Goal: Find contact information: Find contact information

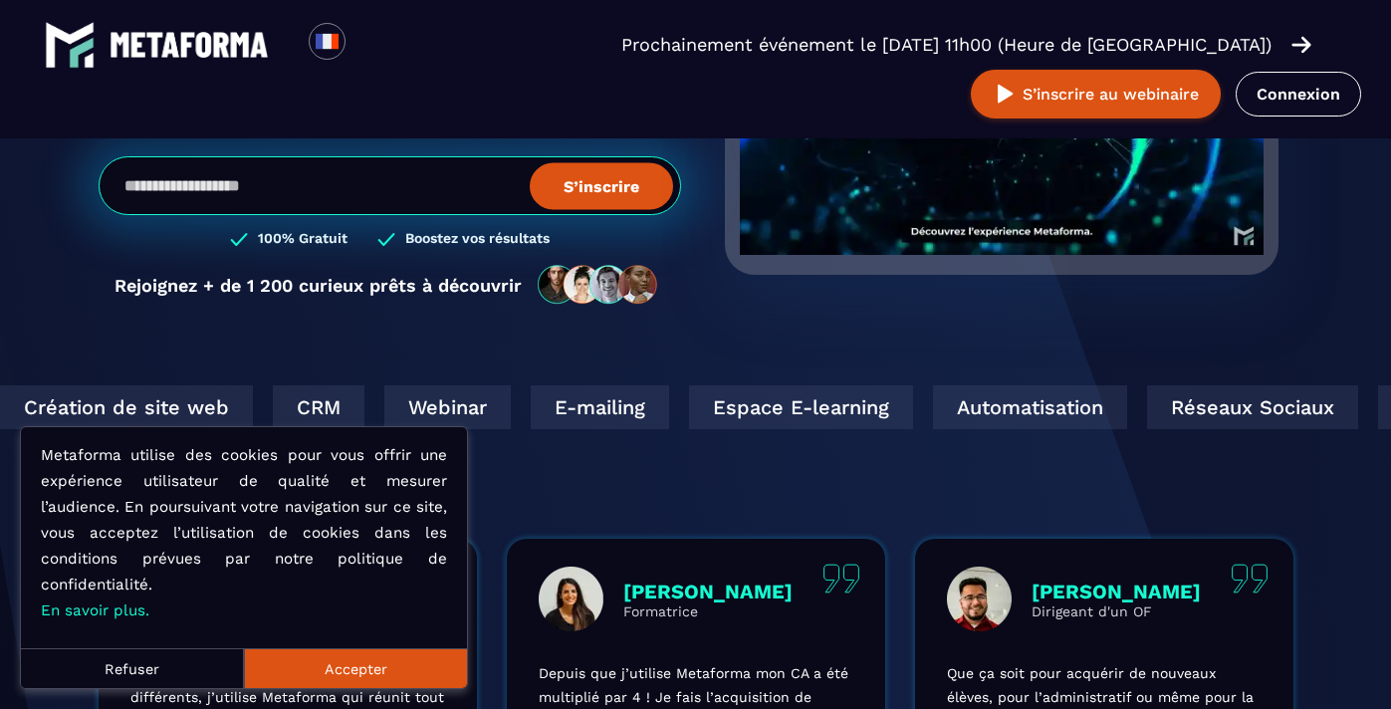
scroll to position [2264, 0]
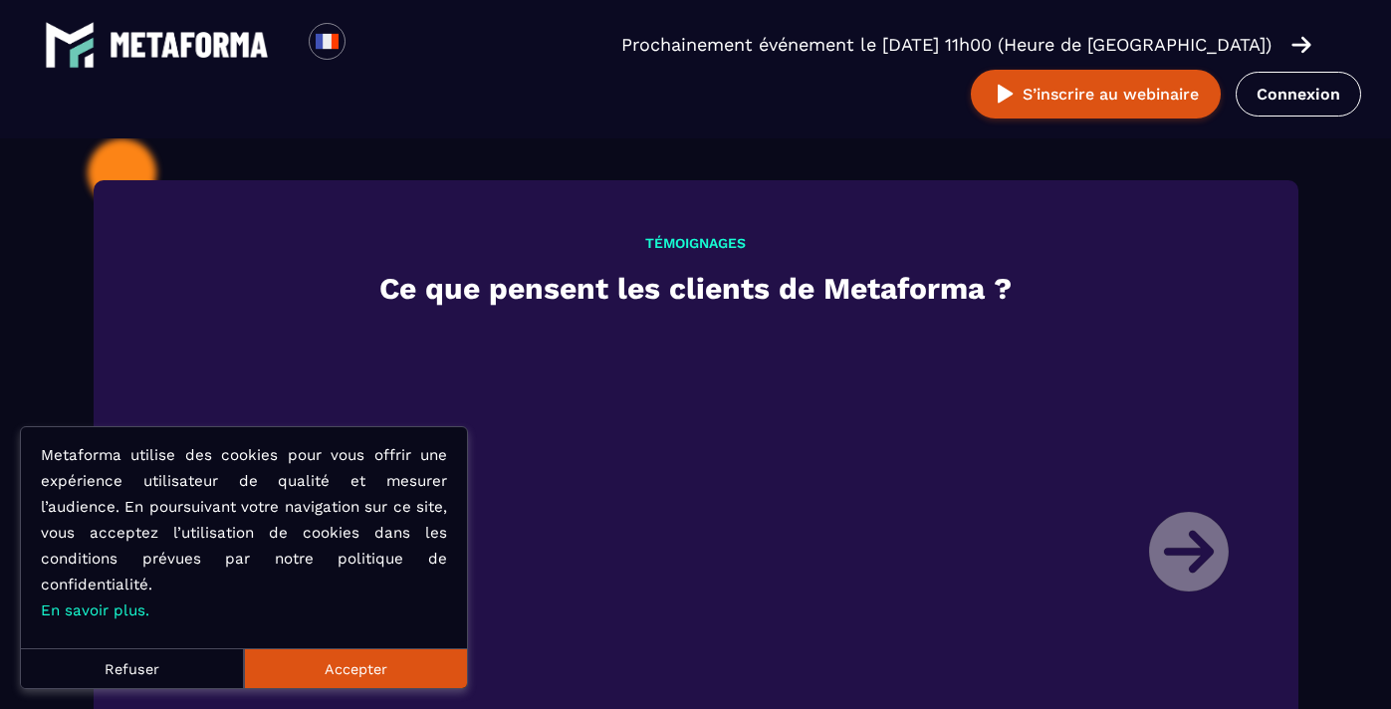
click at [346, 673] on button "Accepter" at bounding box center [355, 668] width 223 height 40
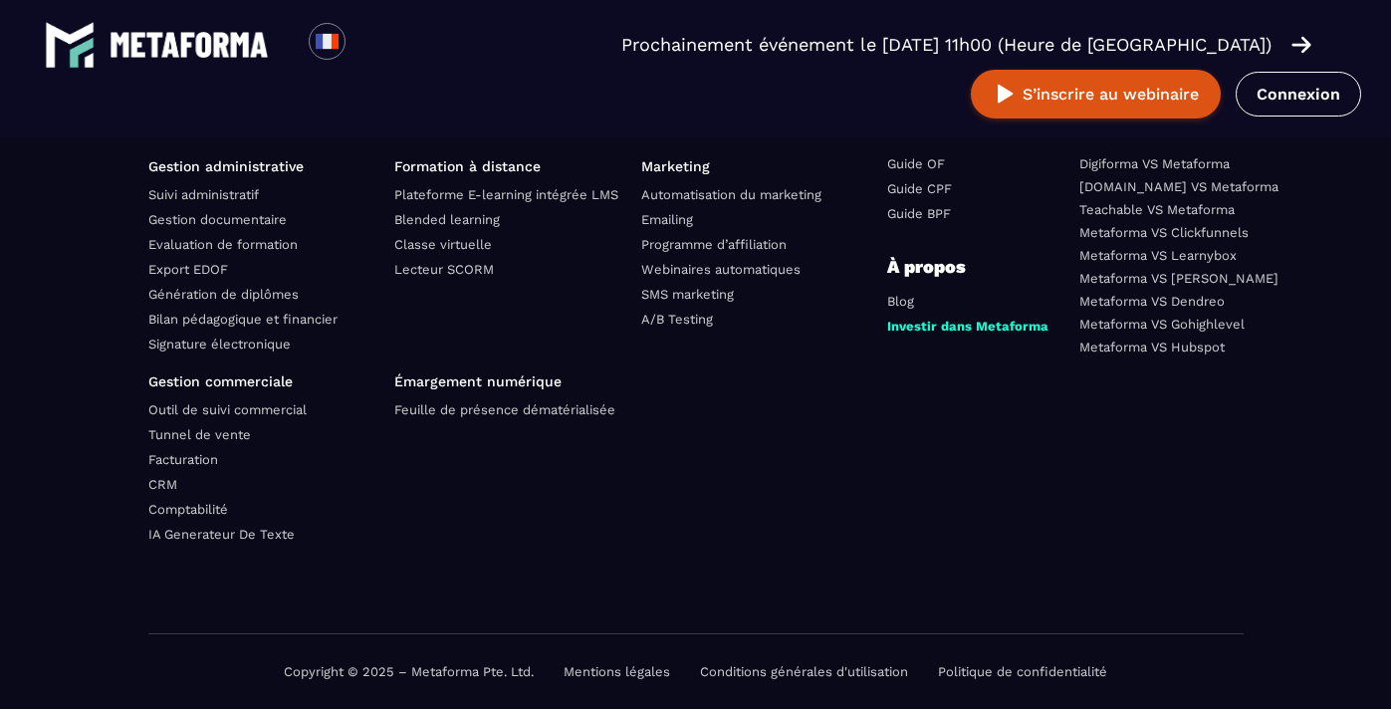
scroll to position [7172, 0]
click at [583, 674] on link "Mentions légales" at bounding box center [617, 671] width 107 height 15
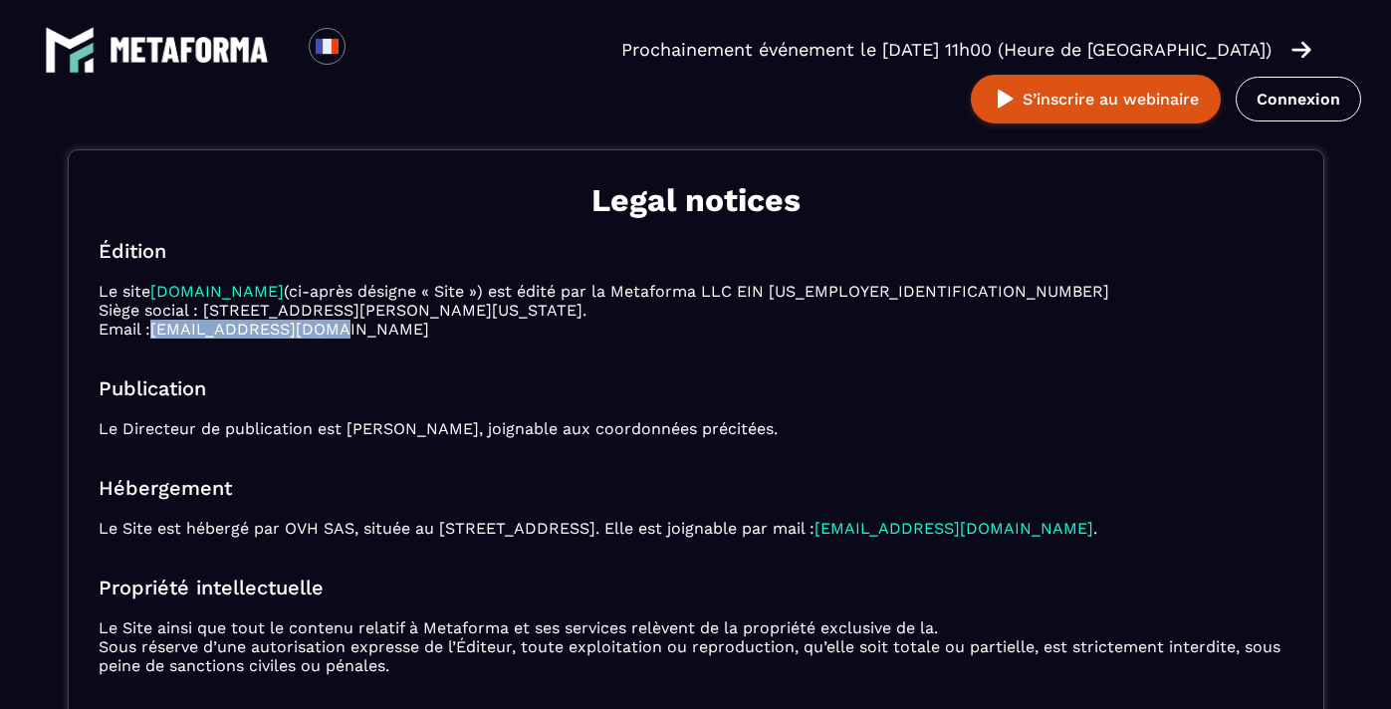
drag, startPoint x: 354, startPoint y: 327, endPoint x: 164, endPoint y: 333, distance: 190.3
click at [164, 333] on p "Le site Métaforma.io (ci-après désigne « Site ») est édité par la Metaforma LLC…" at bounding box center [696, 310] width 1195 height 57
copy link "contact@metaforma.io"
drag, startPoint x: 724, startPoint y: 312, endPoint x: 208, endPoint y: 309, distance: 515.7
click at [208, 309] on p "Le site Métaforma.io (ci-après désigne « Site ») est édité par la Metaforma LLC…" at bounding box center [696, 310] width 1195 height 57
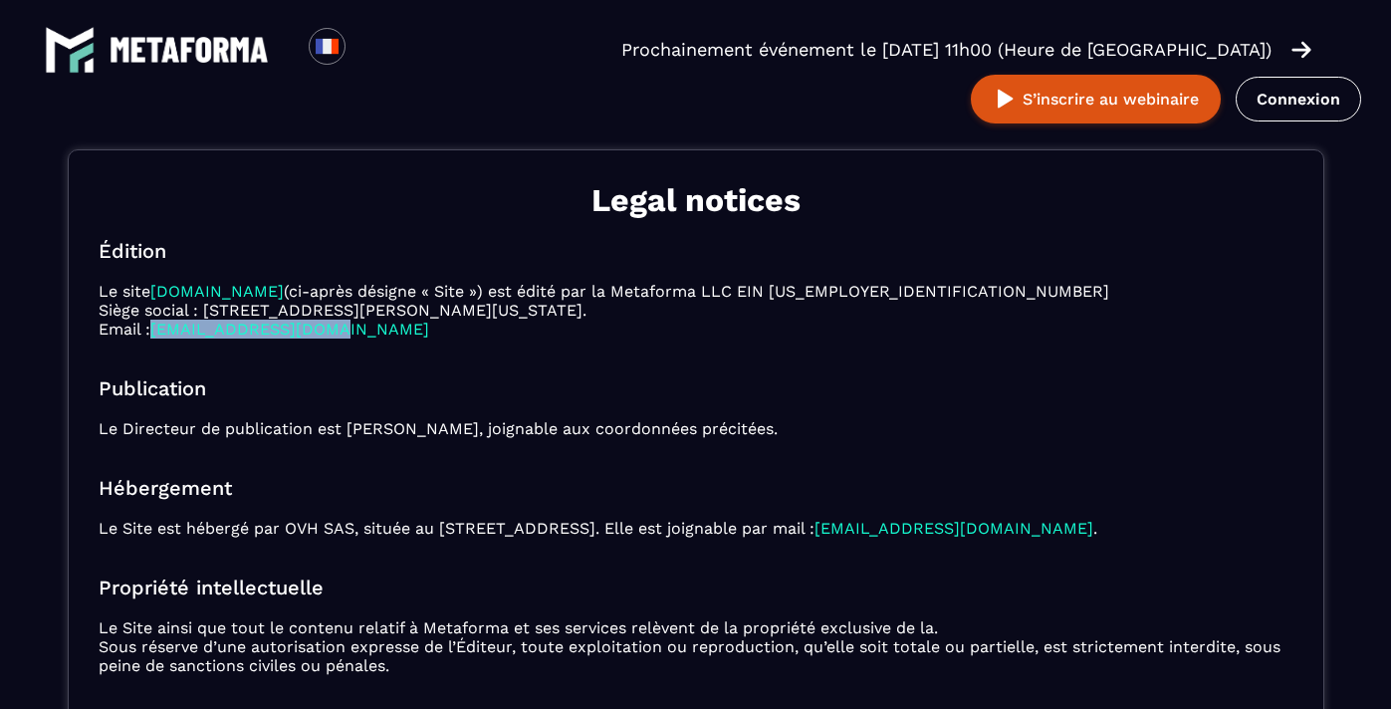
copy p "651 N Broad St Suite 201 Middletown Delaware 19709, États-Unis."
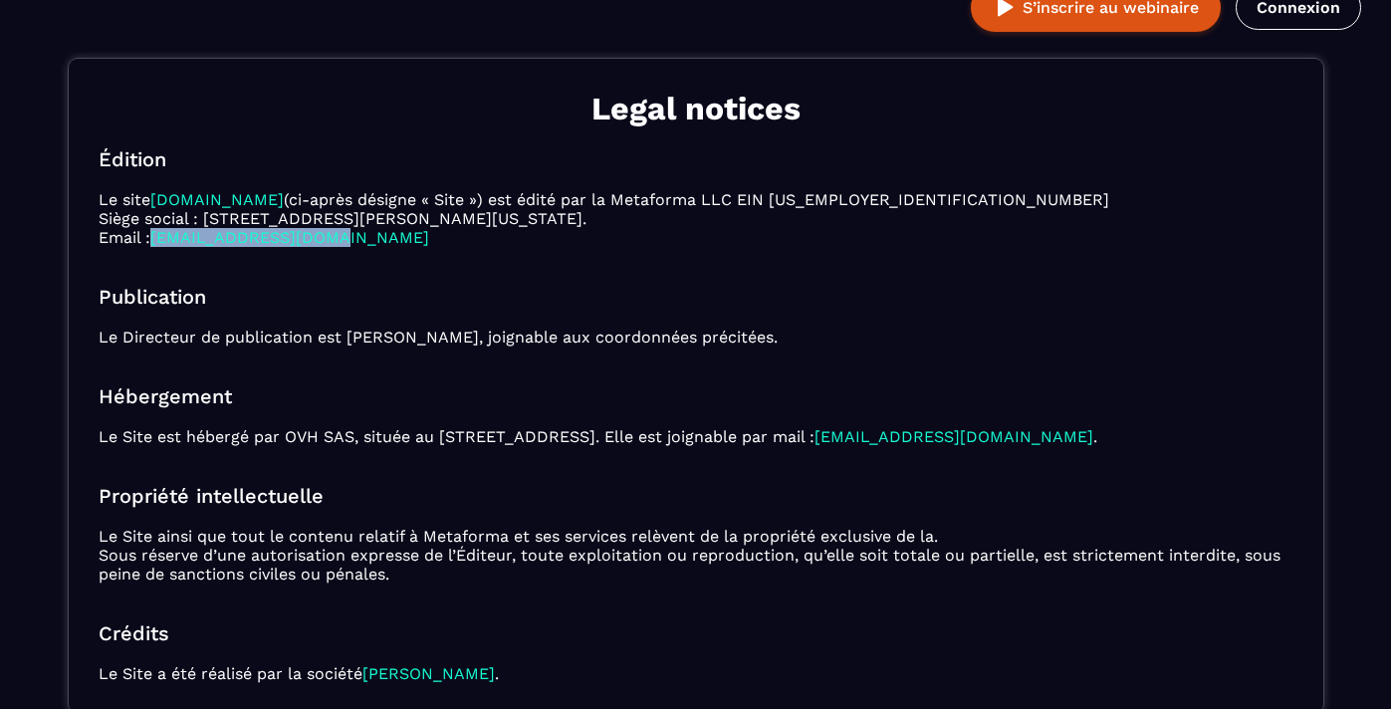
scroll to position [95, 0]
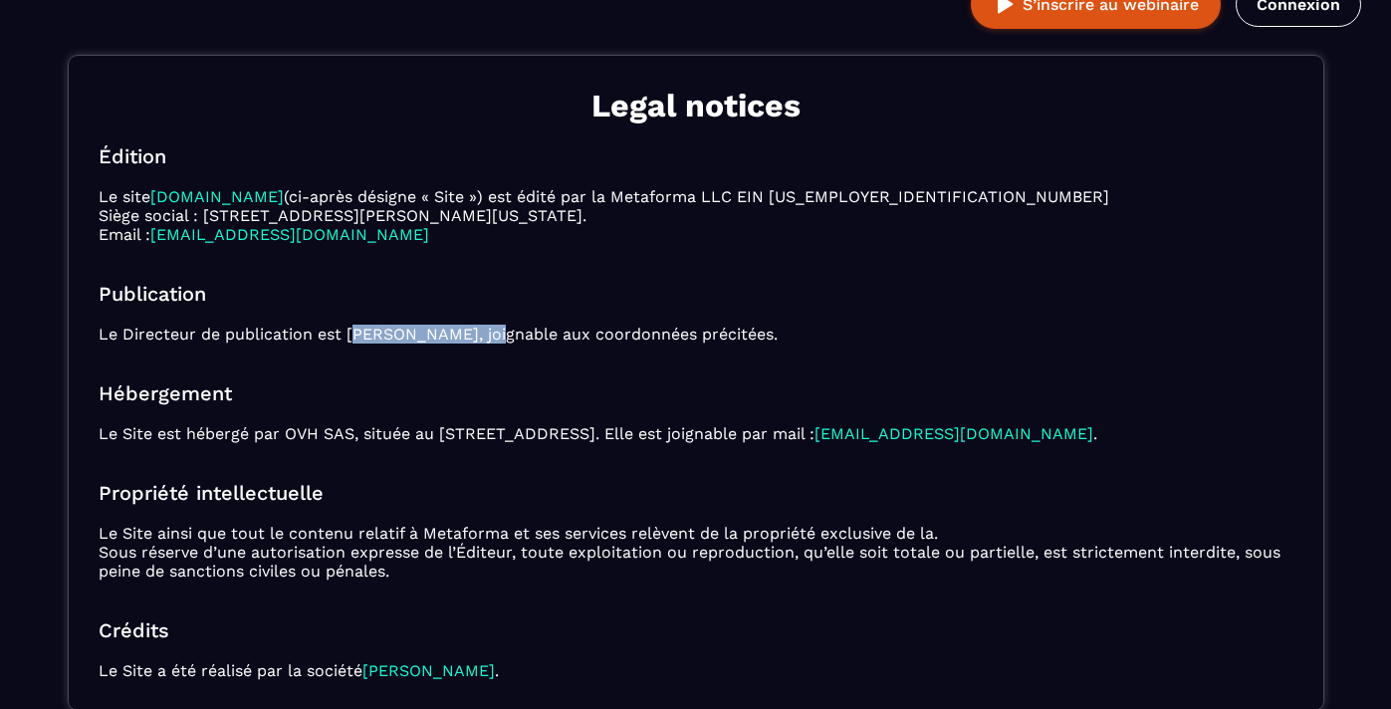
drag, startPoint x: 503, startPoint y: 334, endPoint x: 350, endPoint y: 329, distance: 152.4
click at [350, 329] on p "Le Directeur de publication est Sébastien Hanouna, joignable aux coordonnées pr…" at bounding box center [696, 334] width 1195 height 19
copy p "Sébastien Hanouna"
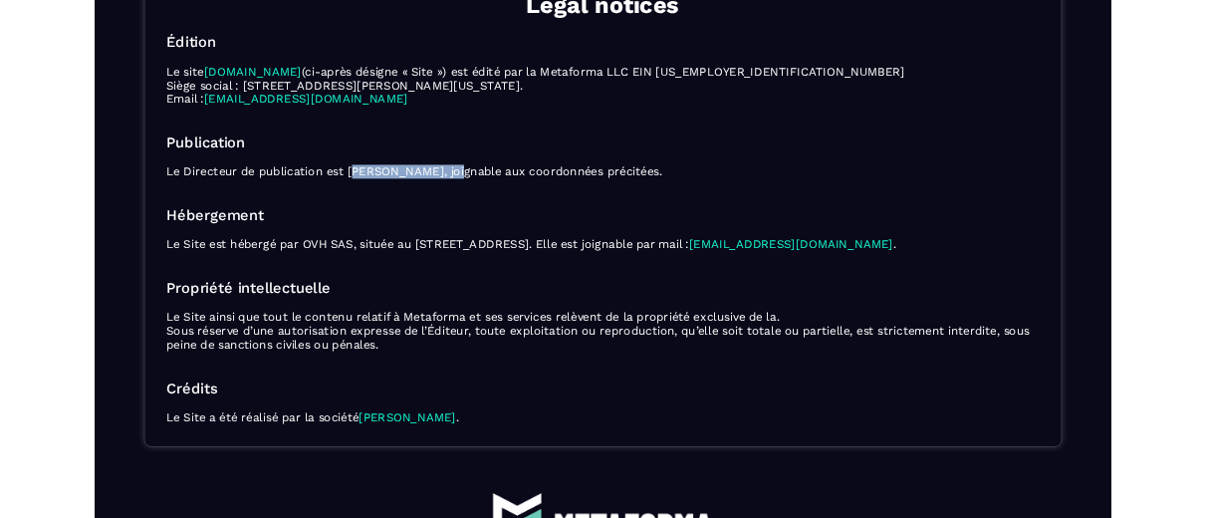
scroll to position [194, 0]
